Goal: Information Seeking & Learning: Understand process/instructions

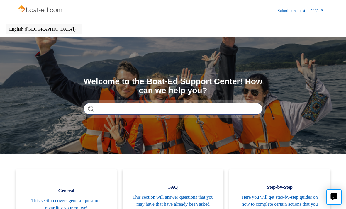
click at [112, 113] on input "Search" at bounding box center [173, 109] width 179 height 12
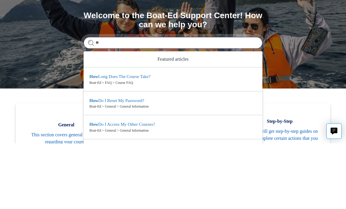
type input "*"
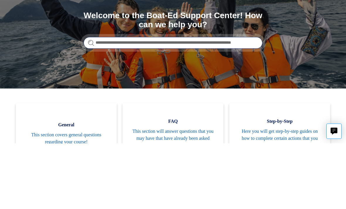
type input "**********"
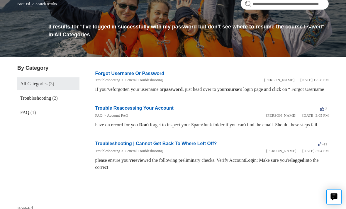
scroll to position [55, 0]
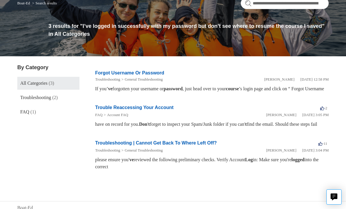
click at [109, 145] on link "Troubleshooting | Cannot Get Back To Where Left Off?" at bounding box center [156, 142] width 122 height 5
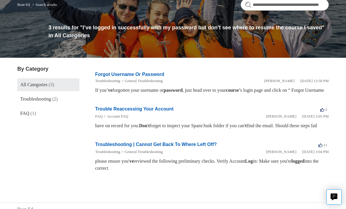
scroll to position [53, 0]
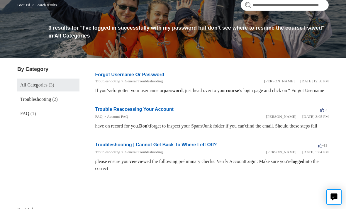
click at [114, 112] on link "Trouble Reaccessing Your Account" at bounding box center [134, 109] width 78 height 5
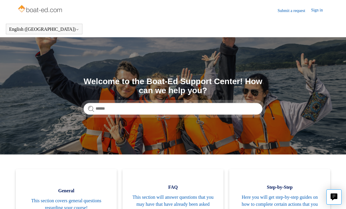
click at [317, 12] on link "Sign in" at bounding box center [320, 10] width 18 height 7
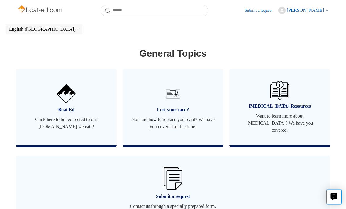
scroll to position [344, 0]
click at [59, 117] on span "Click here to be redirected to our [DOMAIN_NAME] website!" at bounding box center [66, 123] width 83 height 14
